Goal: Use online tool/utility: Utilize a website feature to perform a specific function

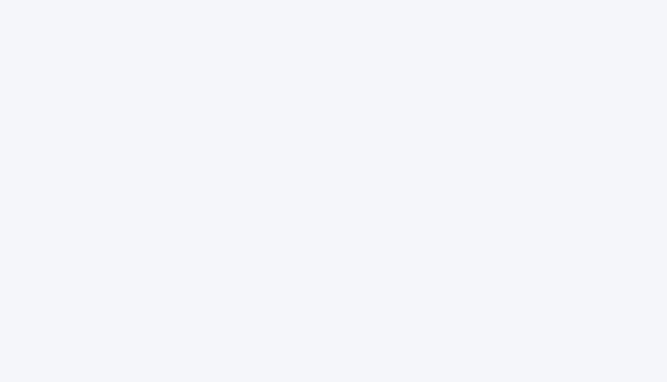
click at [495, 115] on div at bounding box center [333, 191] width 667 height 382
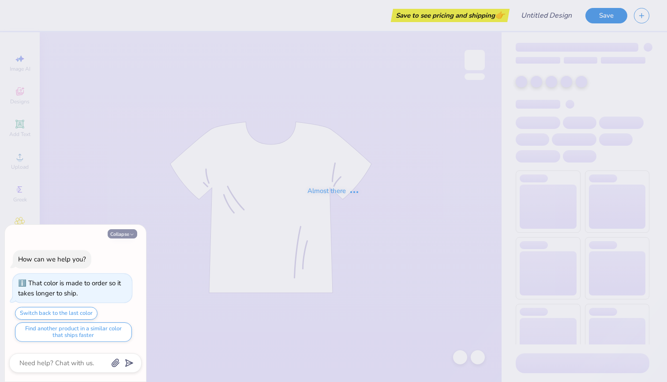
click at [123, 232] on button "Collapse" at bounding box center [123, 233] width 30 height 9
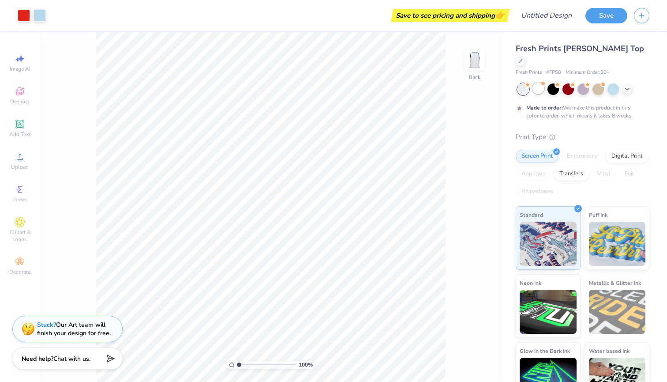
click at [539, 83] on div at bounding box center [538, 88] width 11 height 11
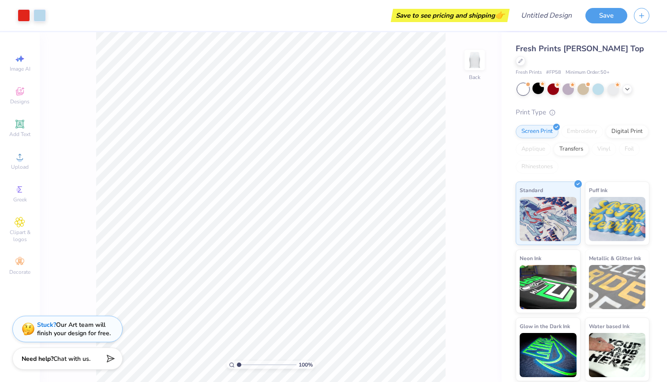
type textarea "x"
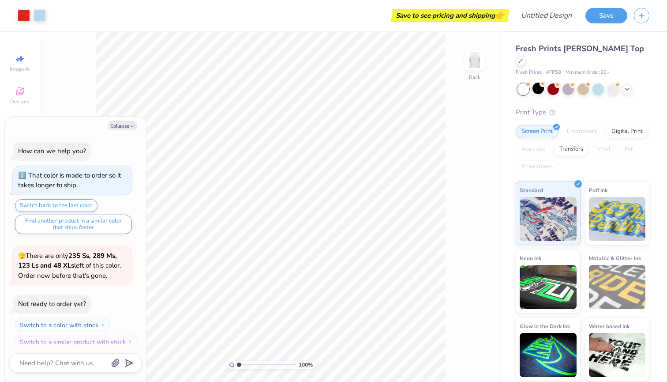
scroll to position [162, 0]
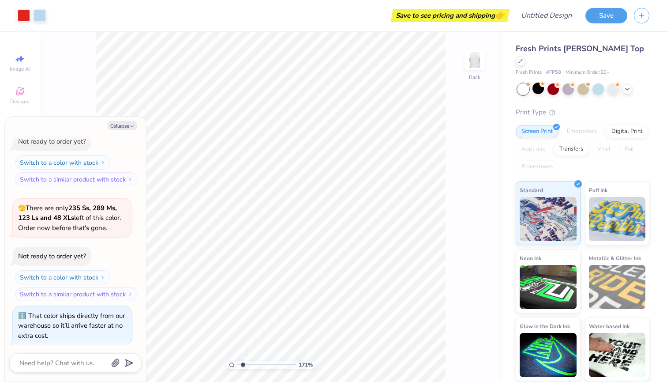
type input "1.71"
drag, startPoint x: 237, startPoint y: 365, endPoint x: 243, endPoint y: 366, distance: 5.8
click at [243, 366] on input "range" at bounding box center [267, 364] width 60 height 8
click at [125, 127] on button "Collapse" at bounding box center [123, 125] width 30 height 9
type textarea "x"
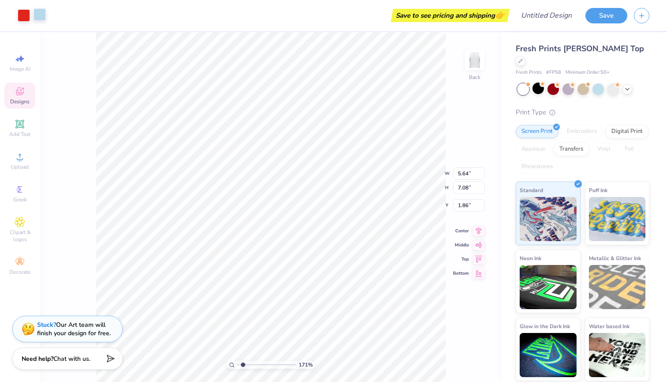
click at [44, 16] on div at bounding box center [40, 14] width 12 height 12
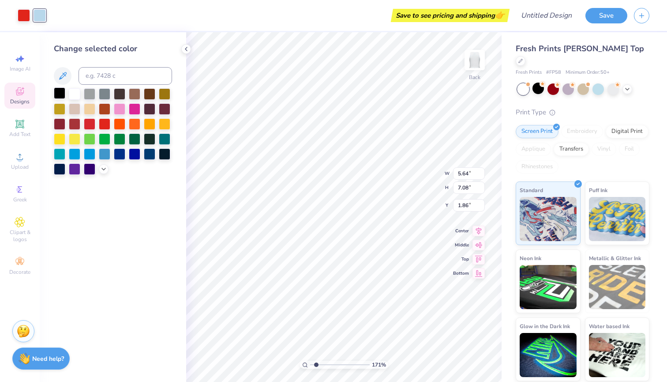
click at [60, 91] on div at bounding box center [59, 92] width 11 height 11
click at [103, 94] on div at bounding box center [104, 92] width 11 height 11
click at [115, 94] on div at bounding box center [119, 92] width 11 height 11
click at [148, 95] on div at bounding box center [149, 92] width 11 height 11
click at [131, 94] on div at bounding box center [134, 92] width 11 height 11
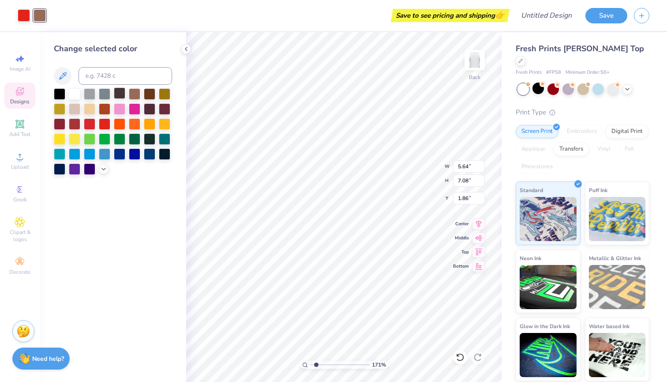
click at [118, 94] on div at bounding box center [119, 92] width 11 height 11
click at [59, 167] on div at bounding box center [59, 167] width 11 height 11
click at [116, 90] on div at bounding box center [119, 92] width 11 height 11
click at [60, 95] on div at bounding box center [59, 92] width 11 height 11
click at [123, 94] on div at bounding box center [119, 92] width 11 height 11
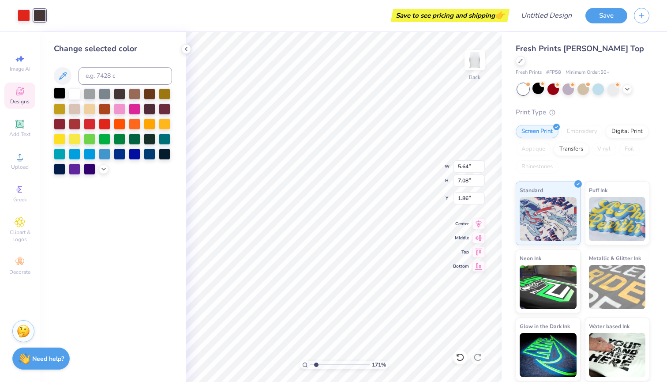
click at [59, 94] on div at bounding box center [59, 92] width 11 height 11
click at [117, 95] on div at bounding box center [119, 92] width 11 height 11
click at [62, 93] on div at bounding box center [59, 92] width 11 height 11
click at [117, 93] on div at bounding box center [119, 92] width 11 height 11
click at [59, 94] on div at bounding box center [59, 92] width 11 height 11
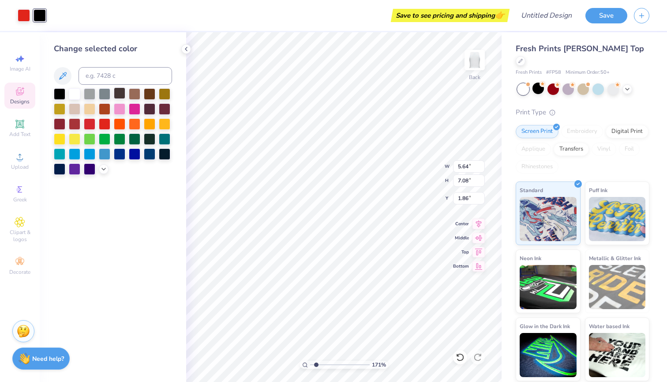
click at [117, 97] on div at bounding box center [119, 92] width 11 height 11
click at [60, 99] on div at bounding box center [59, 92] width 11 height 11
type input "1.19"
click at [313, 364] on input "range" at bounding box center [340, 364] width 60 height 8
click at [120, 94] on div at bounding box center [119, 92] width 11 height 11
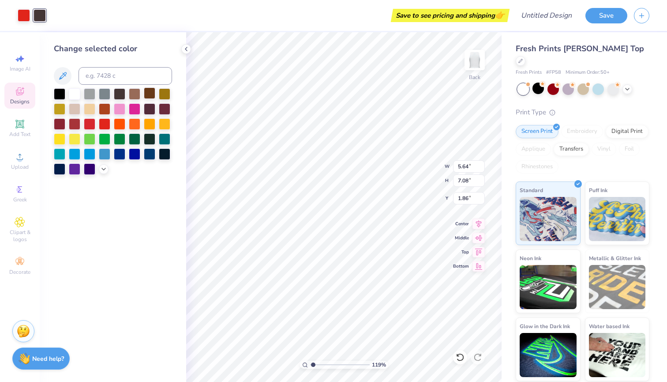
click at [150, 94] on div at bounding box center [149, 92] width 11 height 11
click at [148, 108] on div at bounding box center [149, 107] width 11 height 11
click at [164, 108] on div at bounding box center [164, 107] width 11 height 11
click at [145, 110] on div at bounding box center [149, 107] width 11 height 11
click at [168, 153] on div at bounding box center [164, 152] width 11 height 11
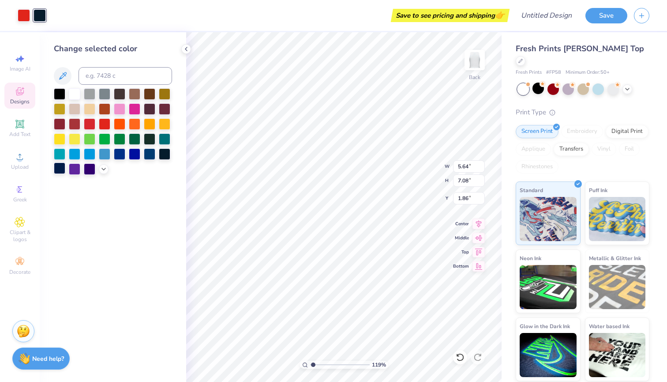
click at [60, 171] on div at bounding box center [59, 167] width 11 height 11
click at [103, 171] on icon at bounding box center [103, 168] width 7 height 7
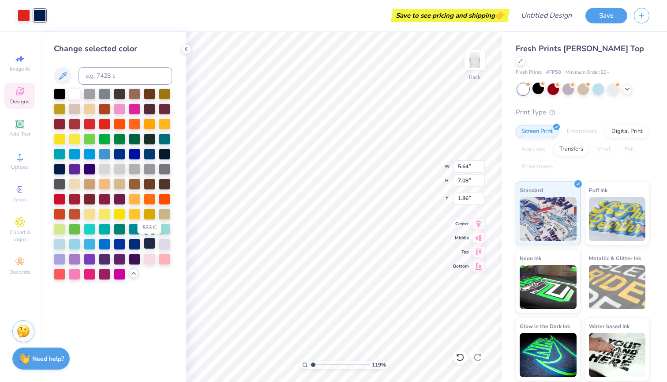
click at [147, 248] on div at bounding box center [149, 242] width 11 height 11
click at [116, 198] on div at bounding box center [119, 197] width 11 height 11
click at [146, 99] on div at bounding box center [149, 92] width 11 height 11
click at [117, 96] on div at bounding box center [119, 92] width 11 height 11
click at [61, 94] on div at bounding box center [59, 92] width 11 height 11
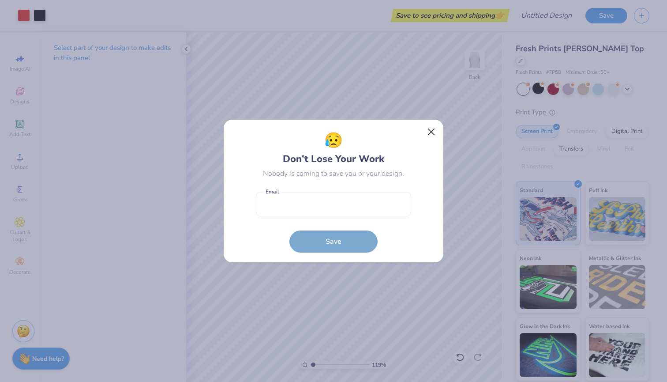
click at [429, 132] on button "Close" at bounding box center [431, 132] width 17 height 17
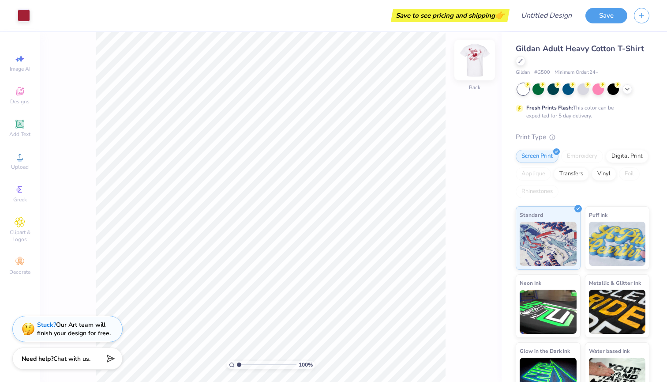
click at [473, 59] on img at bounding box center [474, 59] width 35 height 35
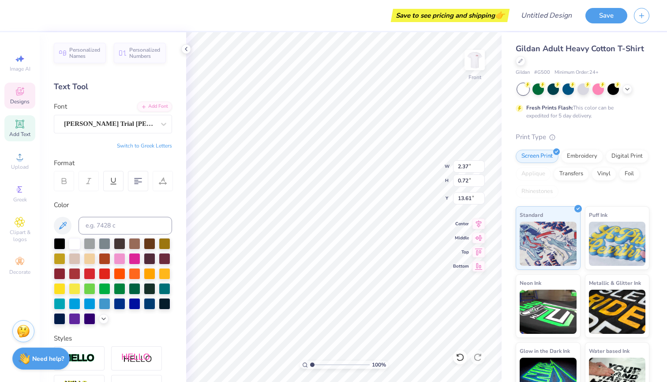
type input "3.36"
type input "0.90"
type input "12.95"
type input "2.75"
type input "0.77"
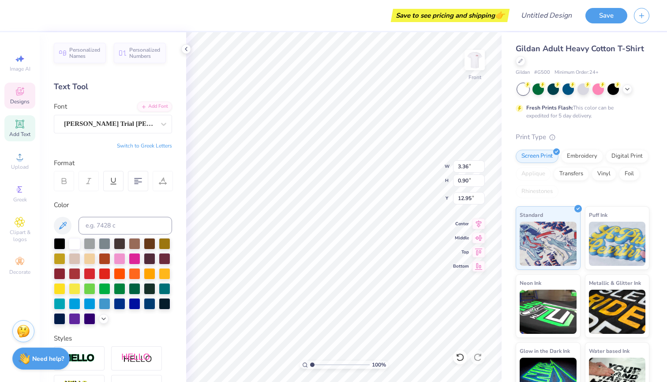
type input "12.21"
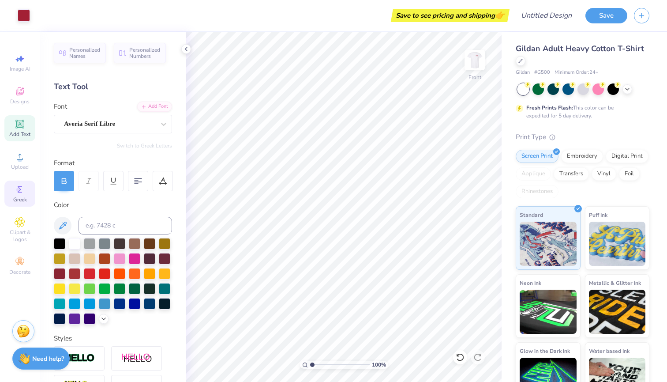
click at [23, 194] on icon at bounding box center [20, 189] width 11 height 11
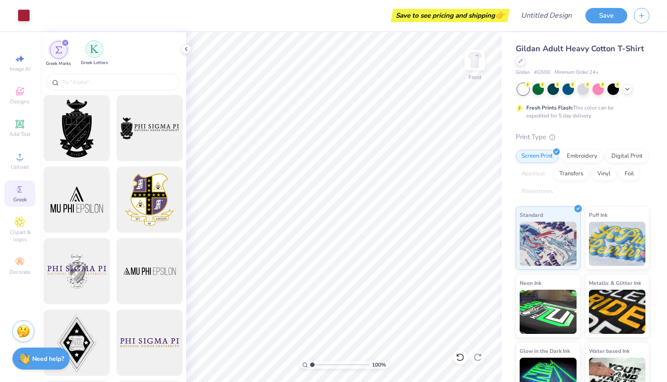
click at [98, 55] on div "filter for Greek Letters" at bounding box center [95, 49] width 18 height 18
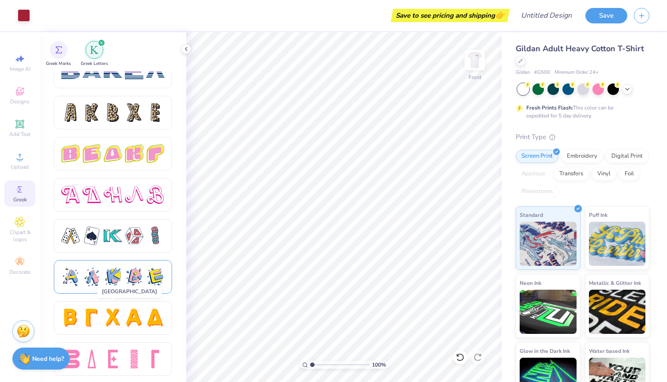
scroll to position [1387, 0]
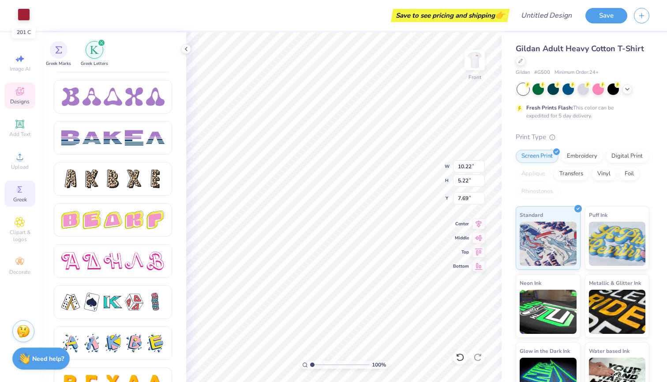
click at [19, 9] on div at bounding box center [24, 14] width 12 height 12
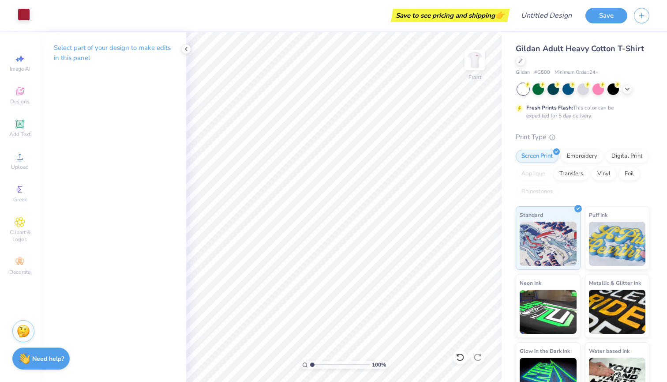
click at [18, 12] on div at bounding box center [24, 14] width 12 height 12
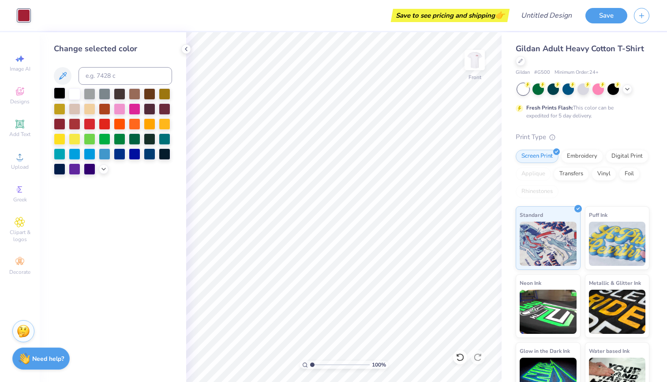
click at [59, 94] on div at bounding box center [59, 92] width 11 height 11
click at [76, 94] on div at bounding box center [74, 92] width 11 height 11
click at [57, 95] on div at bounding box center [59, 92] width 11 height 11
